Goal: Transaction & Acquisition: Purchase product/service

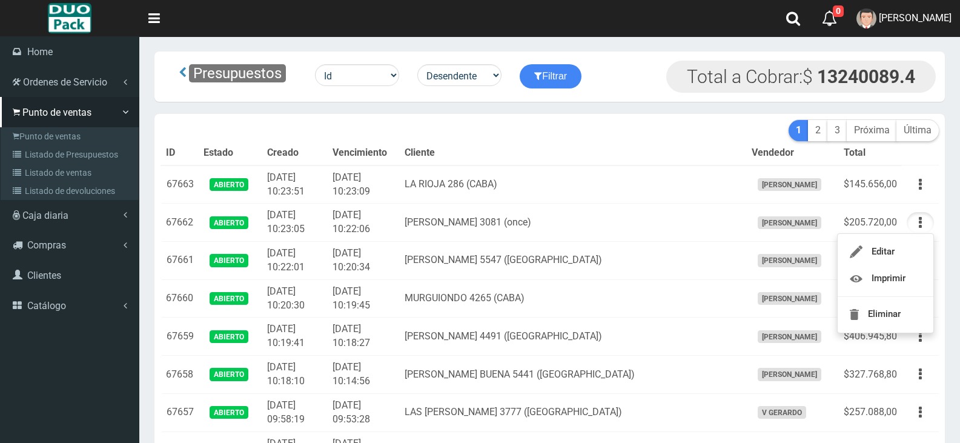
click at [21, 135] on link "Punto de ventas" at bounding box center [71, 136] width 135 height 18
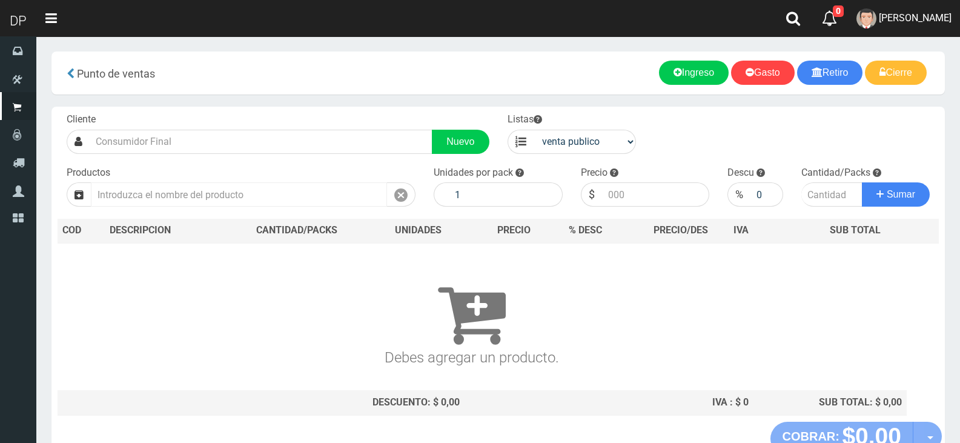
click at [293, 190] on input "text" at bounding box center [239, 194] width 296 height 24
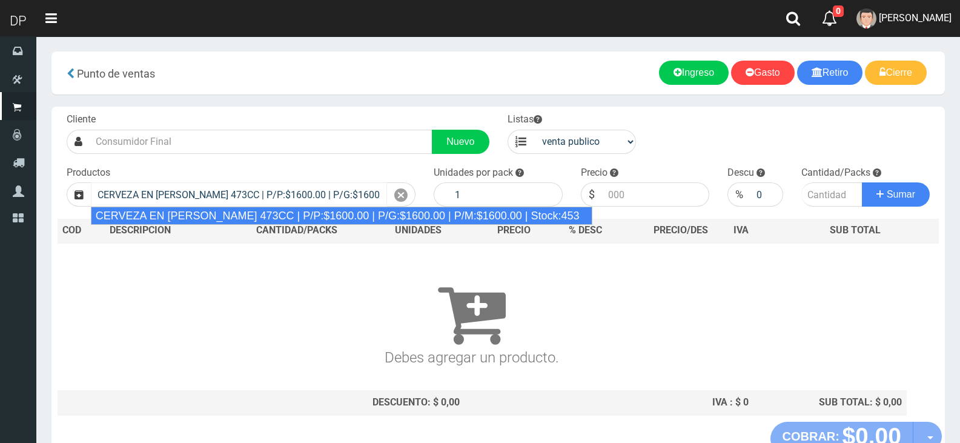
type input "CERVEZA EN [PERSON_NAME] 473CC | P/P:$1600.00 | P/G:$1600.00 | P/M:$1600.00 | S…"
type input "6"
type input "1600.00"
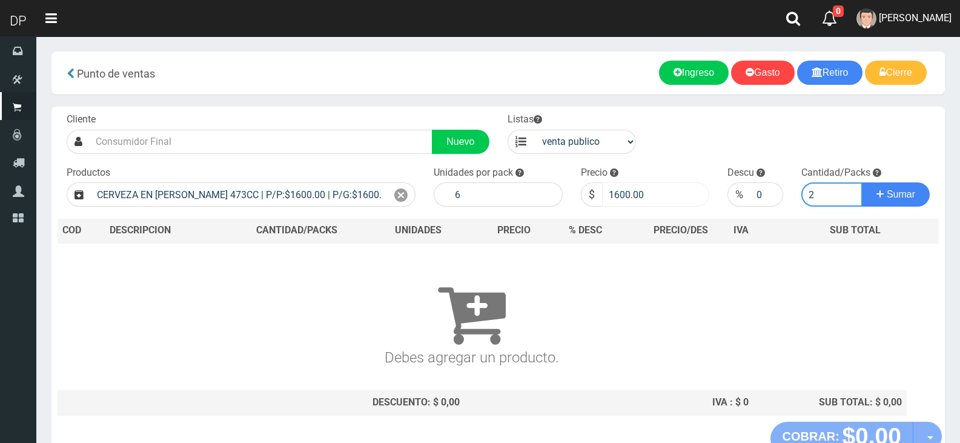
type input "2"
click at [624, 197] on input "1600.00" at bounding box center [656, 194] width 108 height 24
type input "1200"
click at [825, 199] on input "2" at bounding box center [833, 194] width 62 height 24
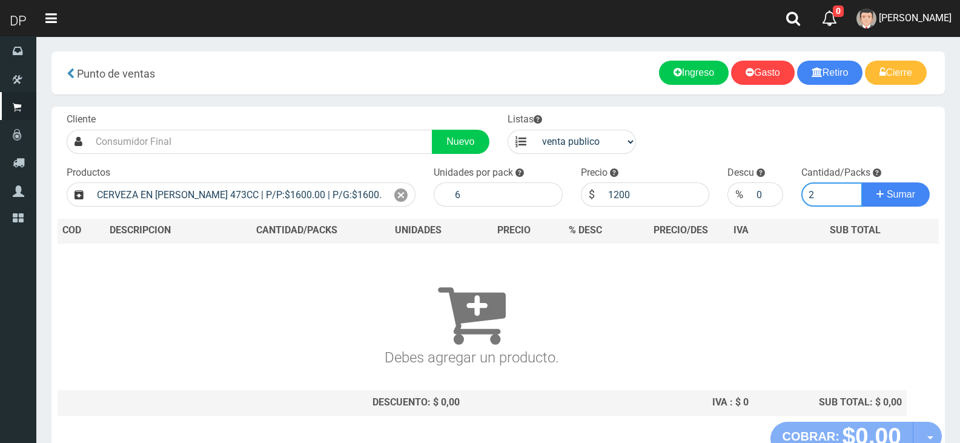
click at [825, 199] on input "2" at bounding box center [833, 194] width 62 height 24
type input "10"
click at [862, 182] on button "Sumar" at bounding box center [896, 194] width 68 height 24
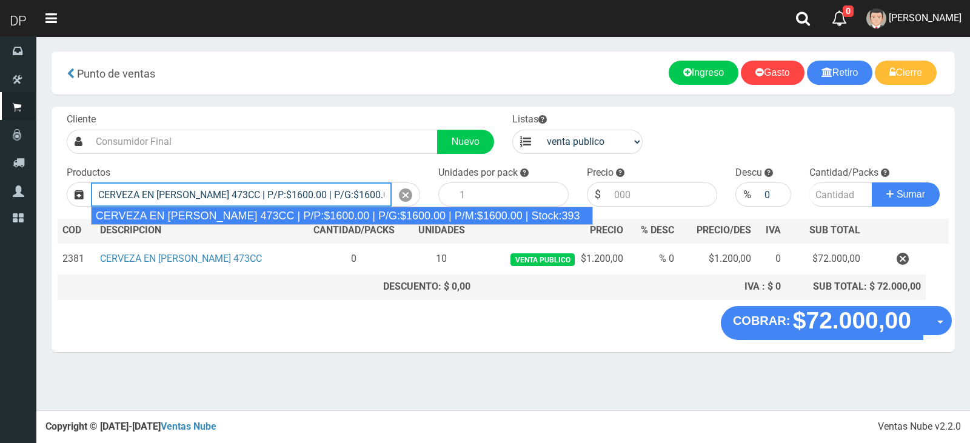
scroll to position [0, 138]
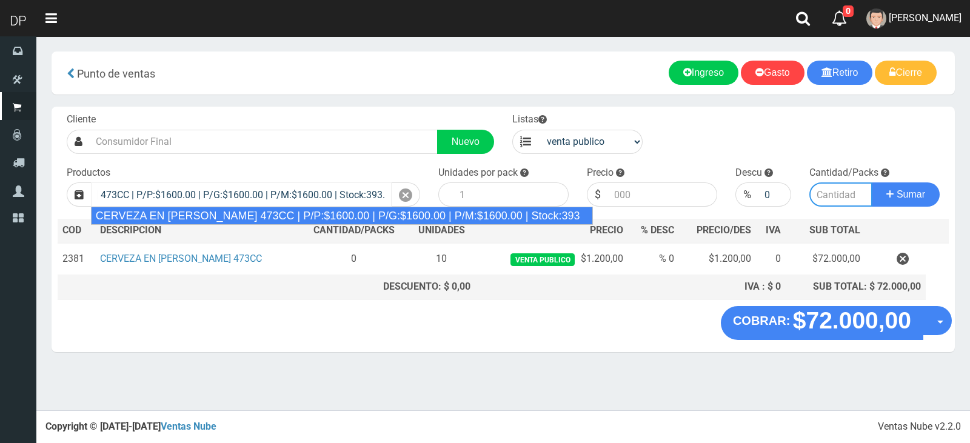
type input "CERVEZA EN LATA MARADONA 473CC | P/P:$1600.00 | P/G:$1600.00 | P/M:$1600.00 | S…"
type input "6"
type input "1600.00"
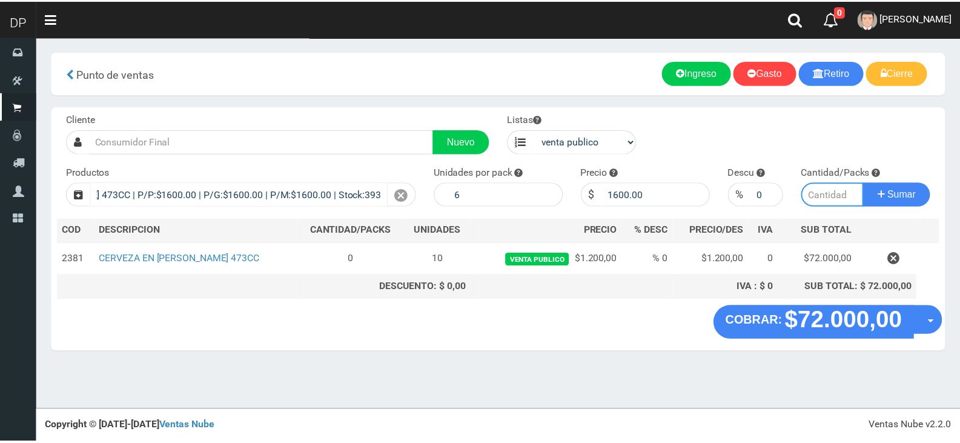
scroll to position [0, 0]
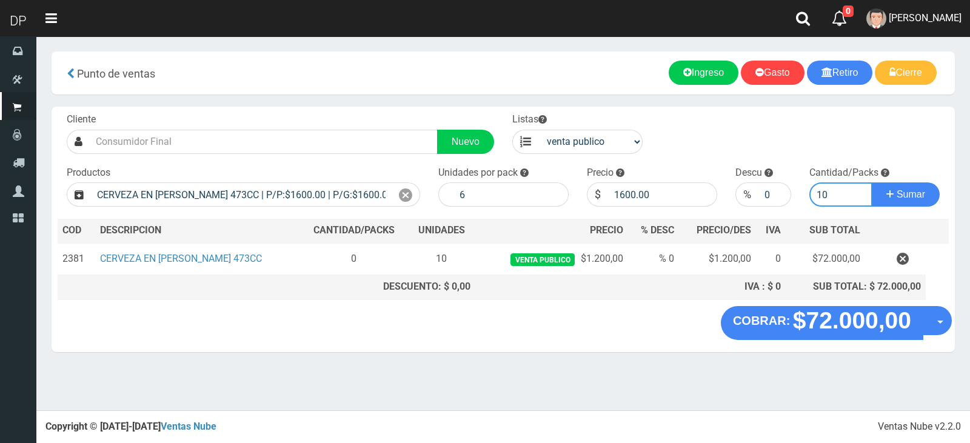
type input "10"
click at [486, 179] on label "Unidades por pack" at bounding box center [477, 173] width 79 height 14
click at [487, 193] on input "6" at bounding box center [510, 194] width 115 height 24
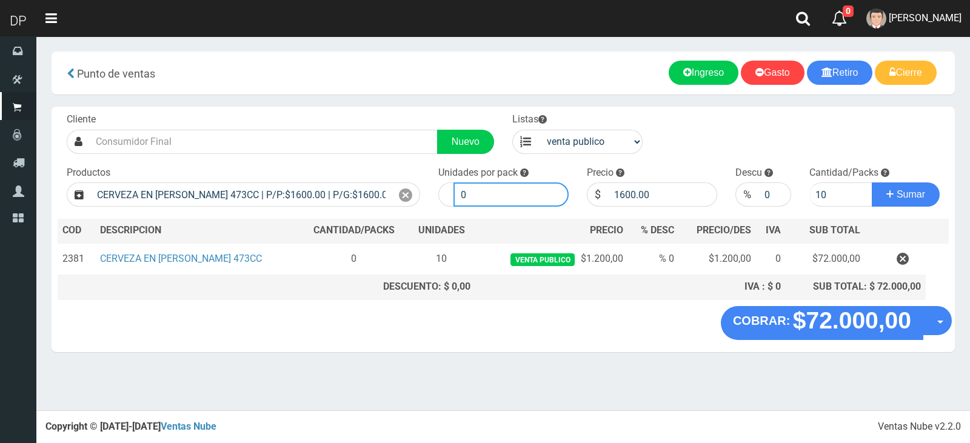
type input "0"
click at [871, 182] on button "Sumar" at bounding box center [905, 194] width 68 height 24
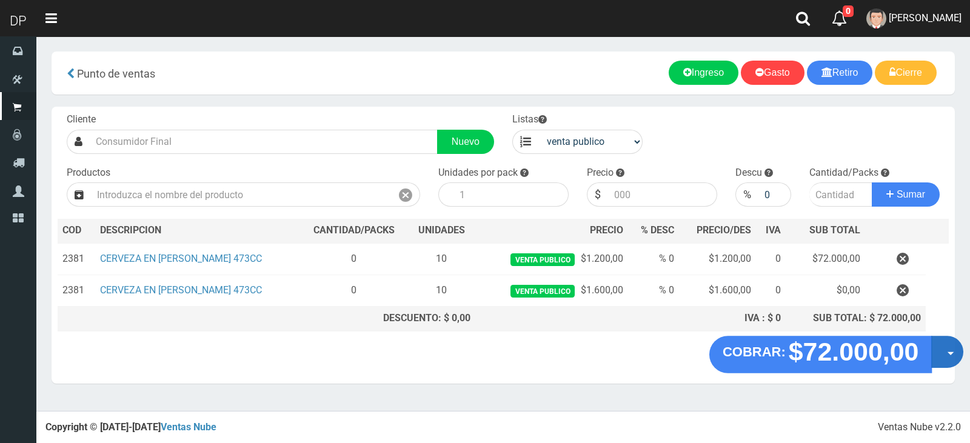
click at [944, 351] on button "Opciones" at bounding box center [947, 352] width 32 height 32
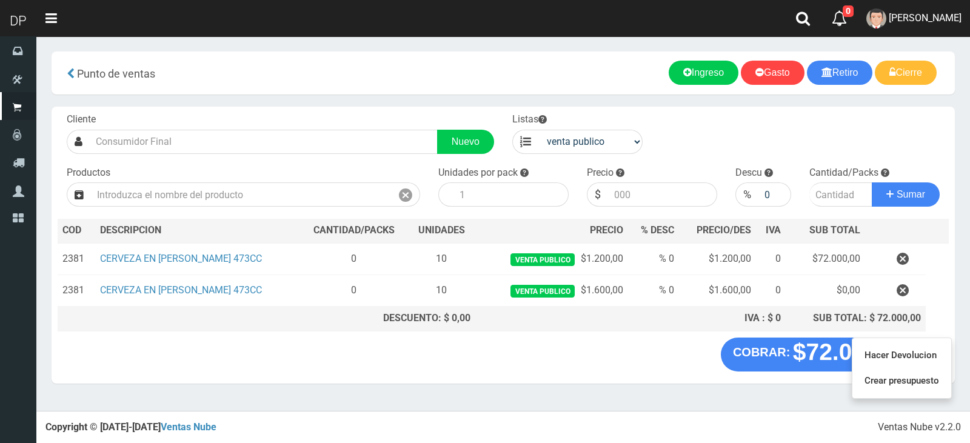
click at [573, 364] on "COBRAR: $72.000,00 Opciones Hacer Devolucion Crear presupuesto" at bounding box center [503, 355] width 897 height 34
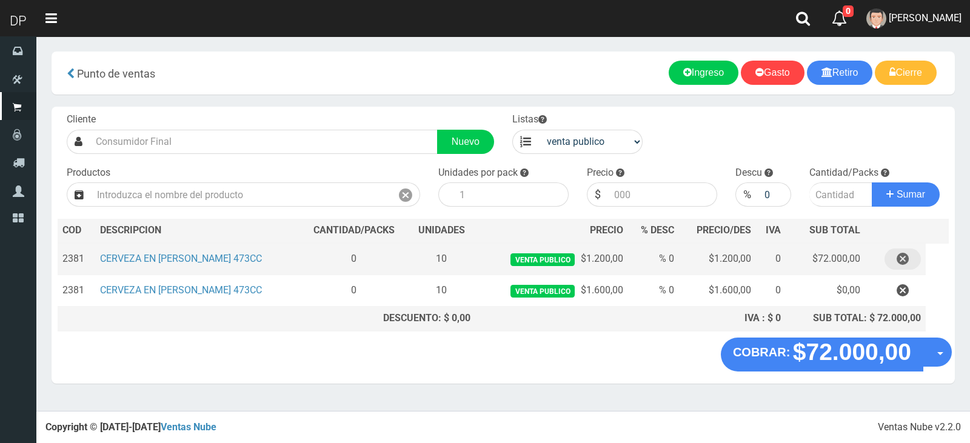
click at [899, 268] on icon "button" at bounding box center [902, 258] width 12 height 21
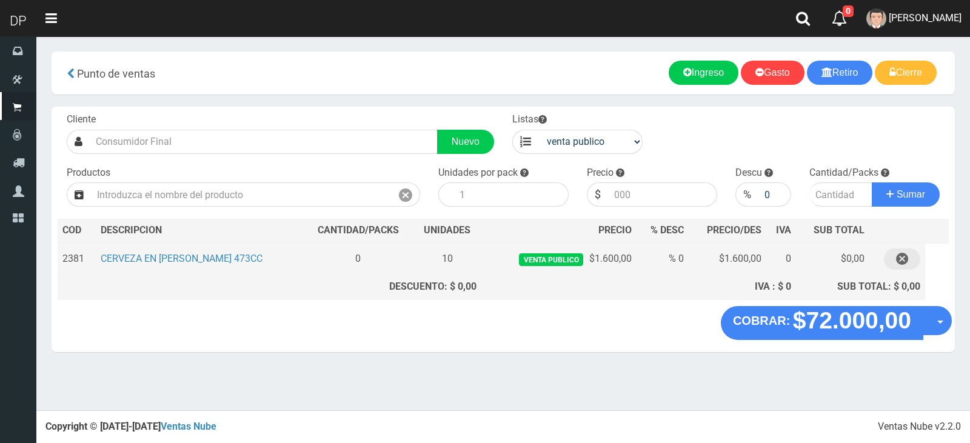
click at [899, 262] on icon "button" at bounding box center [902, 258] width 12 height 21
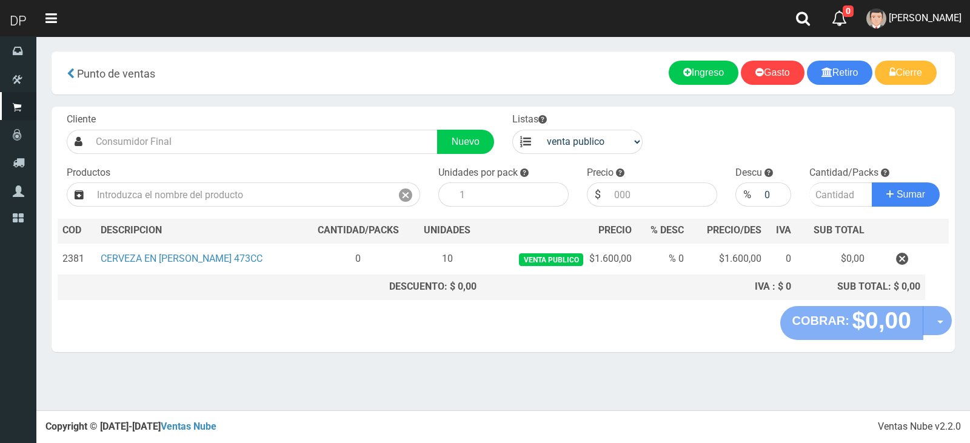
click at [451, 333] on "COBRAR: $0,00 Opciones Hacer Devolucion Crear presupuesto" at bounding box center [503, 323] width 897 height 34
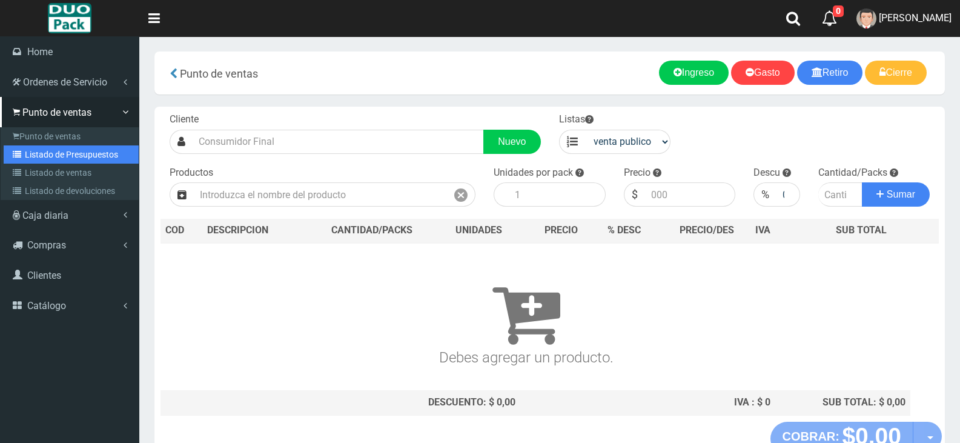
click at [14, 150] on icon at bounding box center [19, 154] width 12 height 8
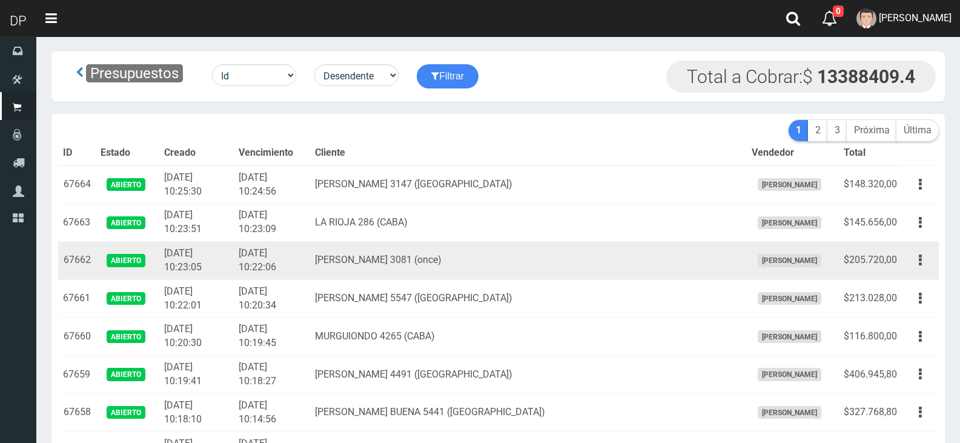
click at [561, 256] on td "[PERSON_NAME] 3081 (once)" at bounding box center [528, 261] width 437 height 38
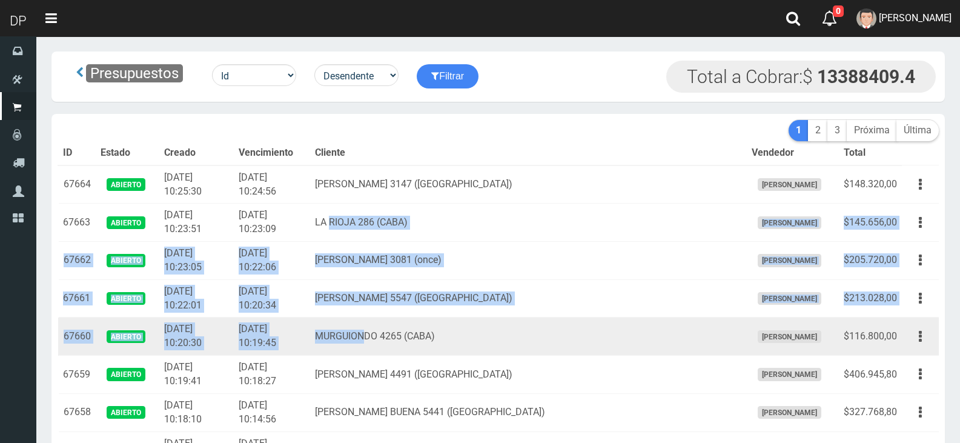
drag, startPoint x: 365, startPoint y: 220, endPoint x: 406, endPoint y: 316, distance: 104.0
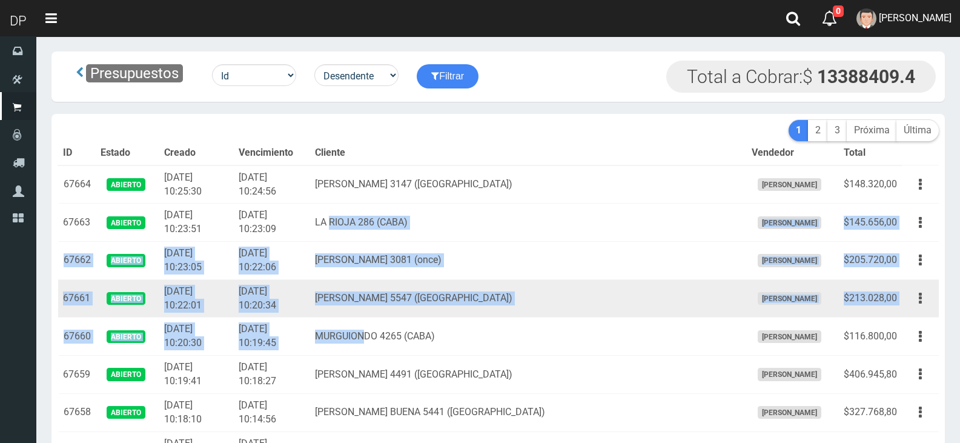
click at [419, 299] on td "[PERSON_NAME] 5547 ([GEOGRAPHIC_DATA])" at bounding box center [528, 298] width 437 height 38
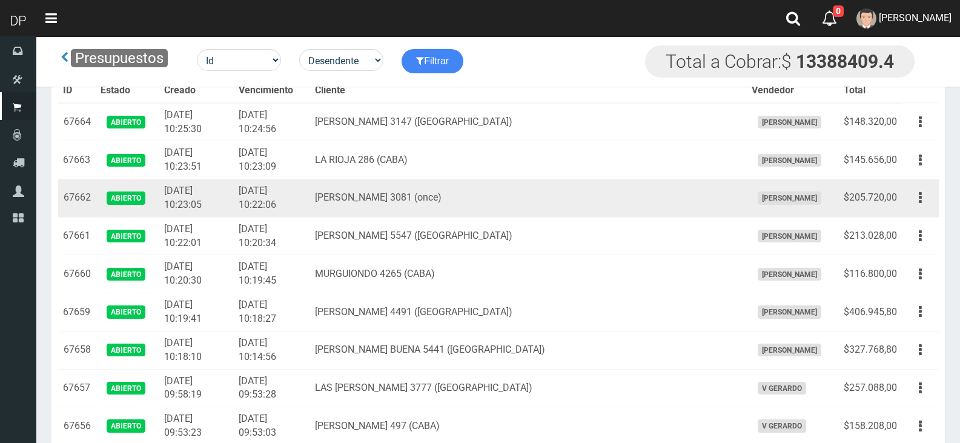
scroll to position [13652, 0]
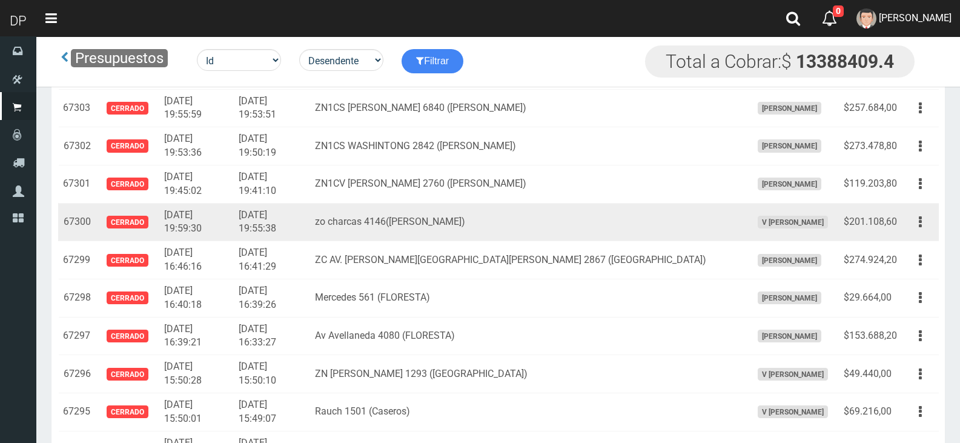
click at [460, 205] on td "zo charcas 4146([PERSON_NAME])" at bounding box center [528, 222] width 437 height 38
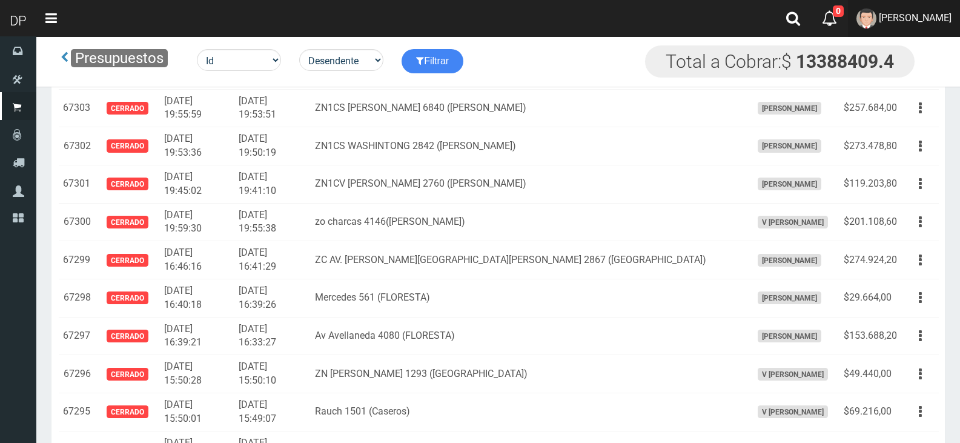
click at [894, 11] on link "[PERSON_NAME]" at bounding box center [904, 18] width 112 height 37
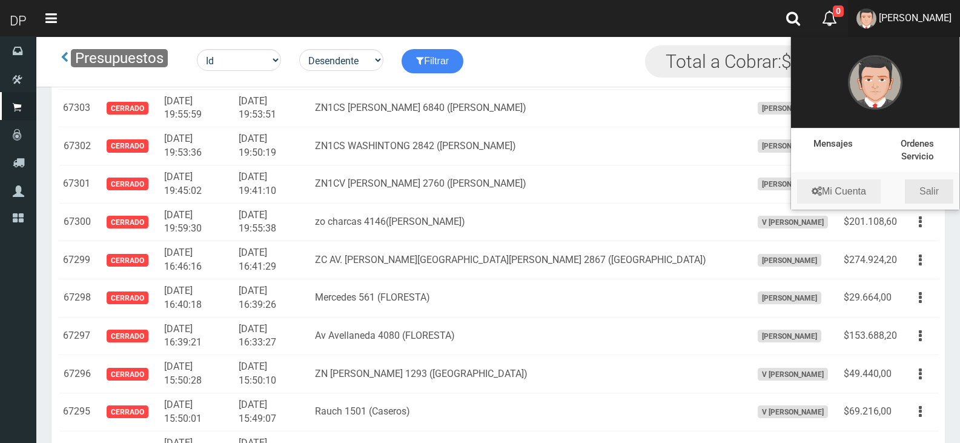
click at [934, 189] on link "Salir" at bounding box center [929, 191] width 48 height 24
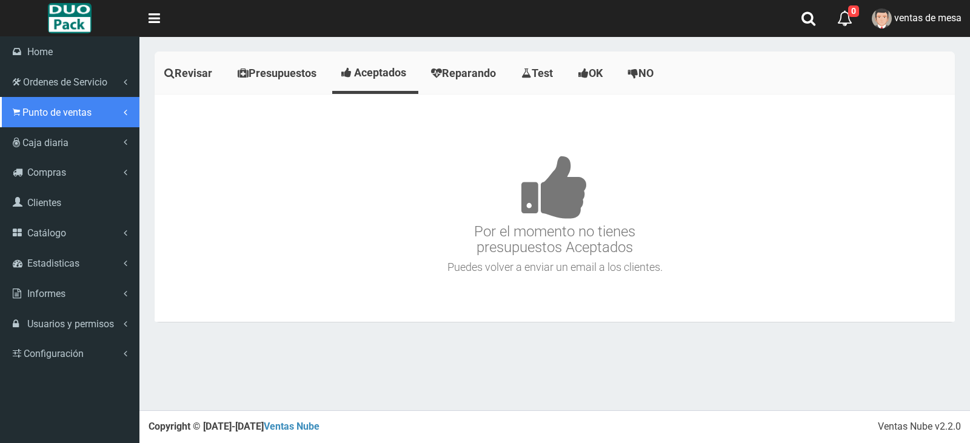
drag, startPoint x: 36, startPoint y: 122, endPoint x: 51, endPoint y: 139, distance: 23.2
click at [37, 122] on link "Punto de ventas" at bounding box center [69, 112] width 139 height 30
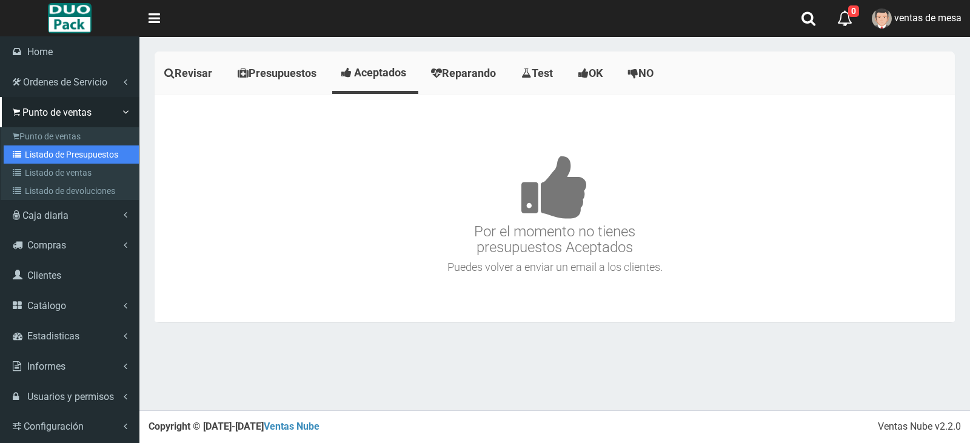
click at [63, 149] on link "Listado de Presupuestos" at bounding box center [71, 154] width 135 height 18
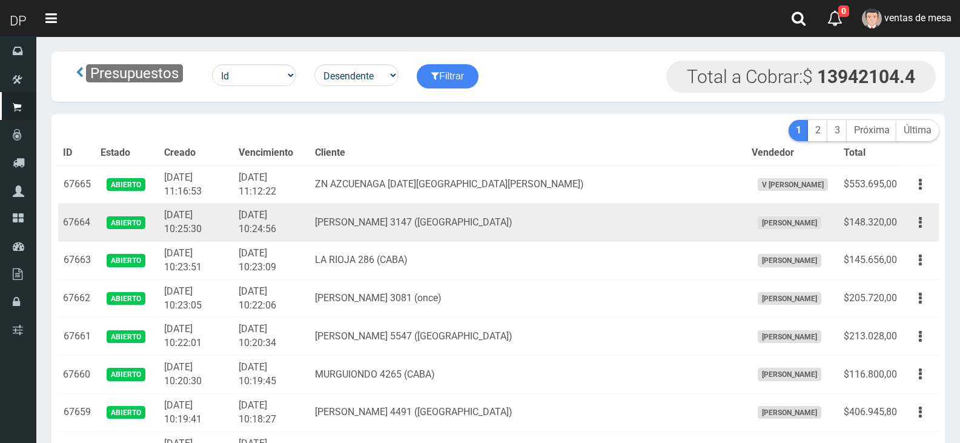
click at [934, 228] on td "Editar Imprimir Eliminar" at bounding box center [920, 223] width 37 height 38
click at [924, 224] on button "button" at bounding box center [920, 222] width 27 height 21
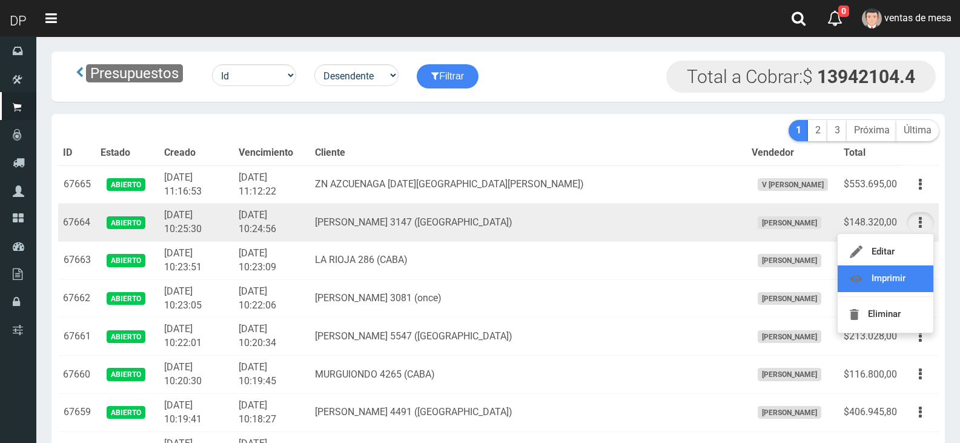
click at [917, 275] on link "Imprimir" at bounding box center [886, 278] width 96 height 27
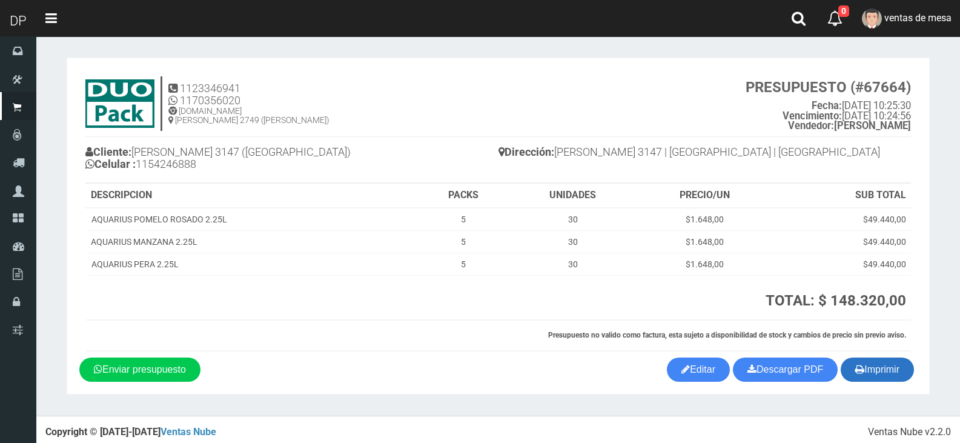
click at [873, 372] on button "Imprimir" at bounding box center [877, 370] width 73 height 24
click at [489, 282] on th at bounding box center [297, 297] width 423 height 45
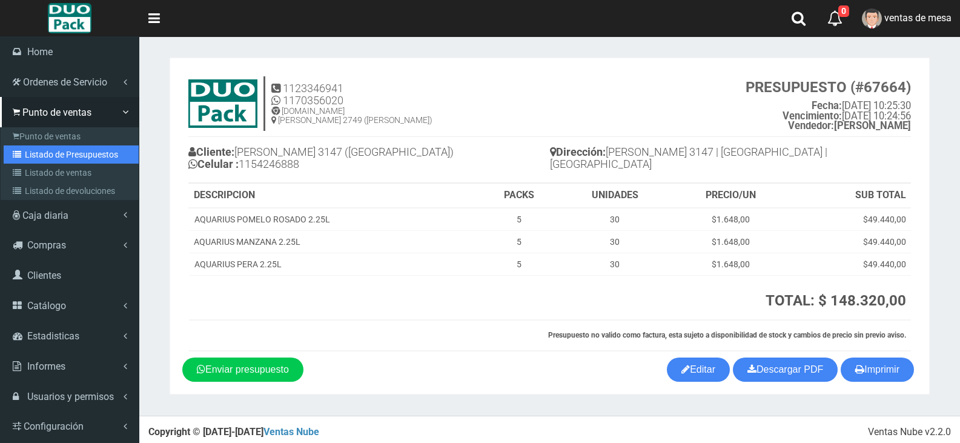
click at [56, 155] on link "Listado de Presupuestos" at bounding box center [71, 154] width 135 height 18
